Goal: Information Seeking & Learning: Learn about a topic

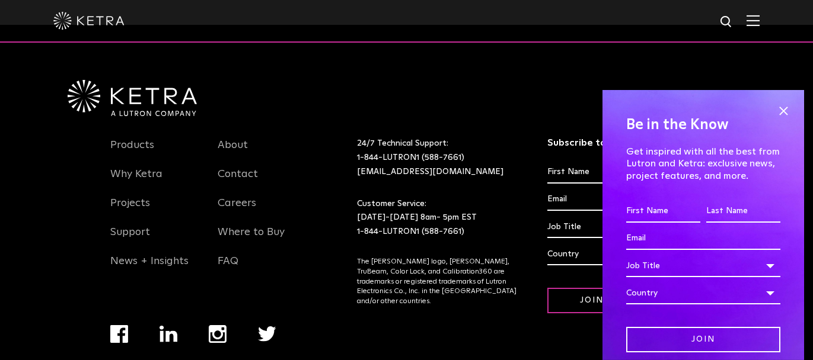
scroll to position [2448, 0]
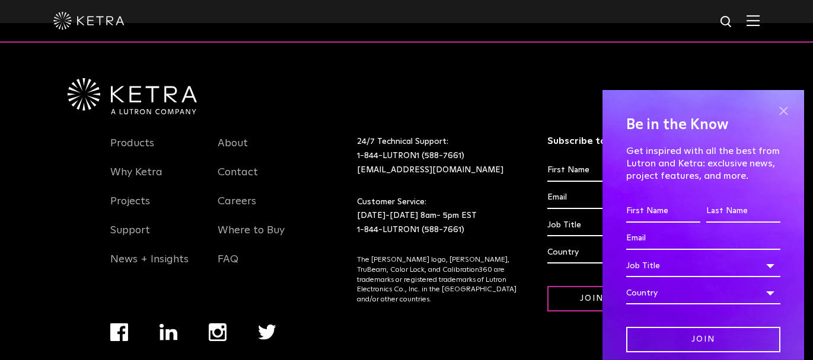
click at [774, 114] on span at bounding box center [783, 111] width 18 height 18
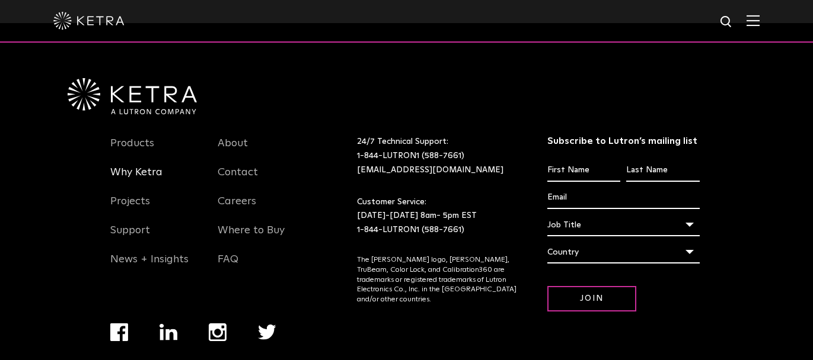
click at [146, 170] on link "Why Ketra" at bounding box center [136, 179] width 52 height 27
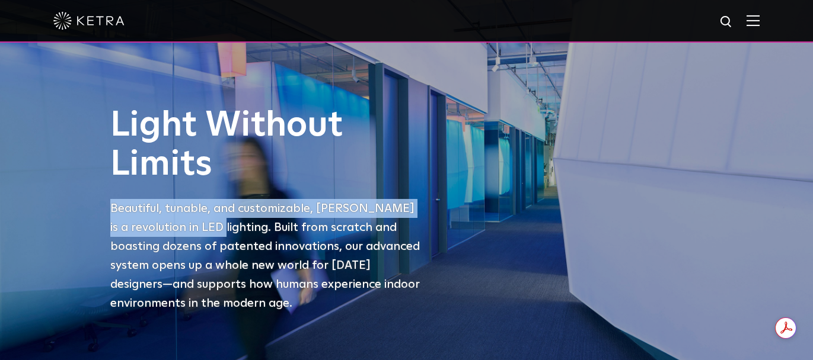
drag, startPoint x: 188, startPoint y: 229, endPoint x: 104, endPoint y: 215, distance: 84.9
click at [104, 215] on div "Light Without Limits Beautiful, tunable, and customizable, Ketra is a revolutio…" at bounding box center [406, 218] width 617 height 225
copy p "Beautiful, tunable, and customizable, Ketra is a revolution in LED lighting"
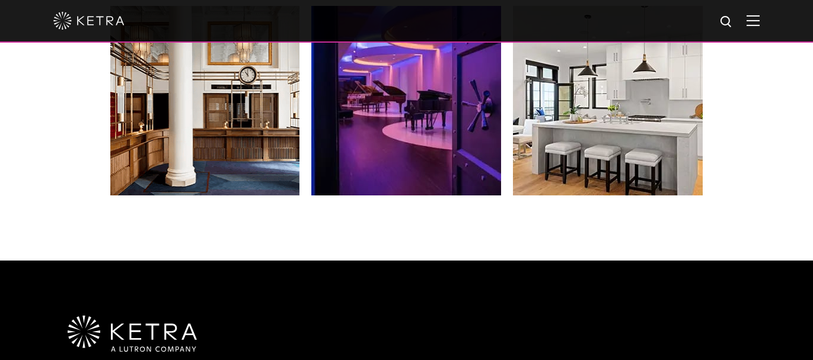
scroll to position [2398, 0]
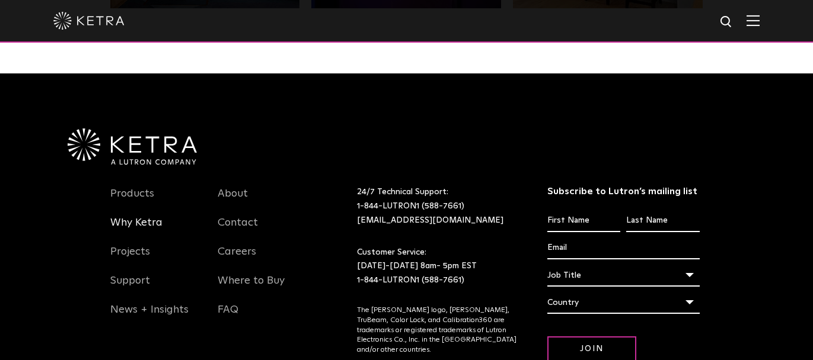
click at [136, 221] on link "Why Ketra" at bounding box center [136, 229] width 52 height 27
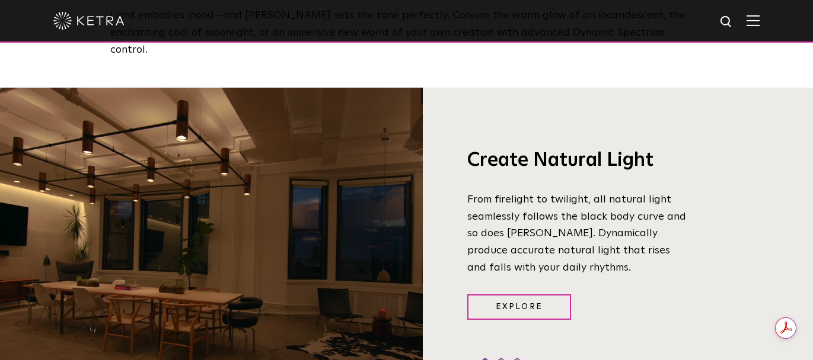
scroll to position [767, 0]
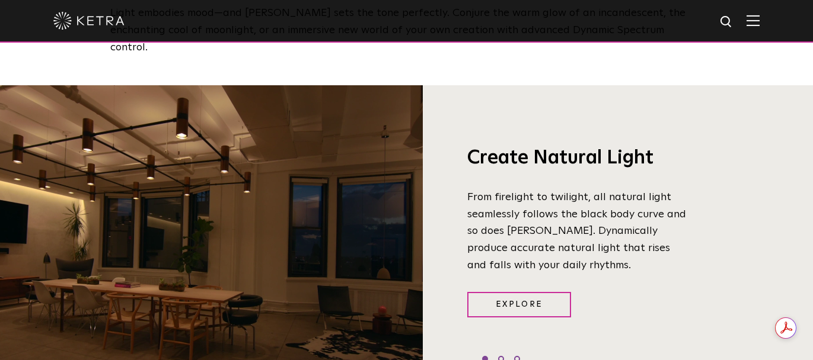
drag, startPoint x: 539, startPoint y: 243, endPoint x: 541, endPoint y: 216, distance: 26.7
click at [541, 216] on p "From firelight to twilight, all natural light seamlessly follows the black body…" at bounding box center [578, 231] width 222 height 85
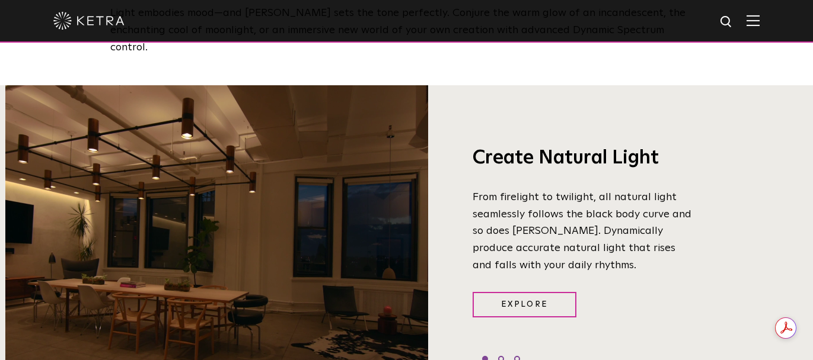
drag, startPoint x: 538, startPoint y: 211, endPoint x: 539, endPoint y: 217, distance: 6.0
click at [539, 217] on p "From firelight to twilight, all natural light seamlessly follows the black body…" at bounding box center [583, 231] width 222 height 85
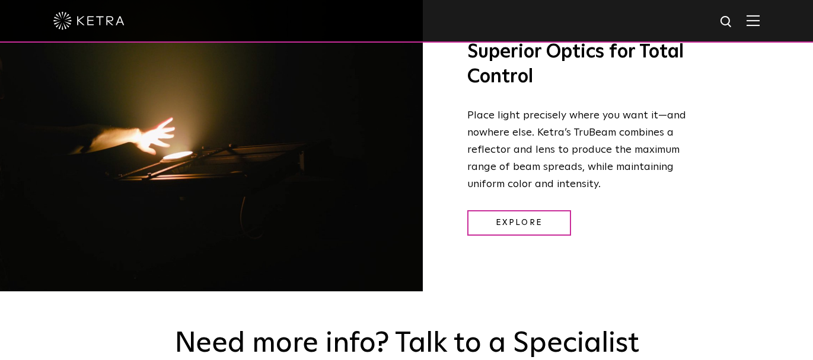
scroll to position [1712, 0]
